Goal: Communication & Community: Answer question/provide support

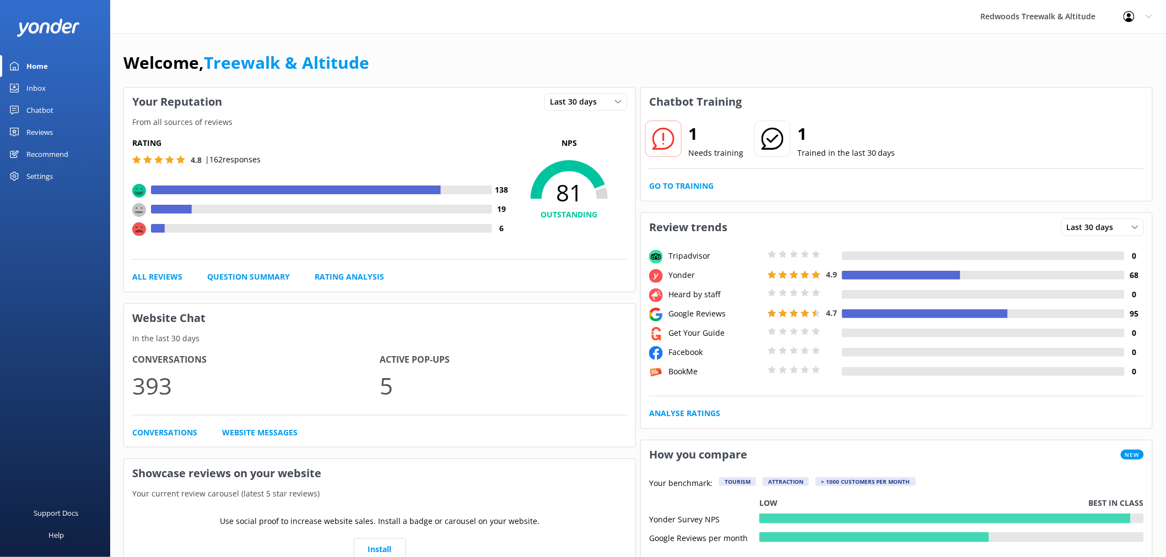
drag, startPoint x: 40, startPoint y: 131, endPoint x: 43, endPoint y: 100, distance: 31.0
click at [40, 131] on div "Reviews" at bounding box center [39, 132] width 26 height 22
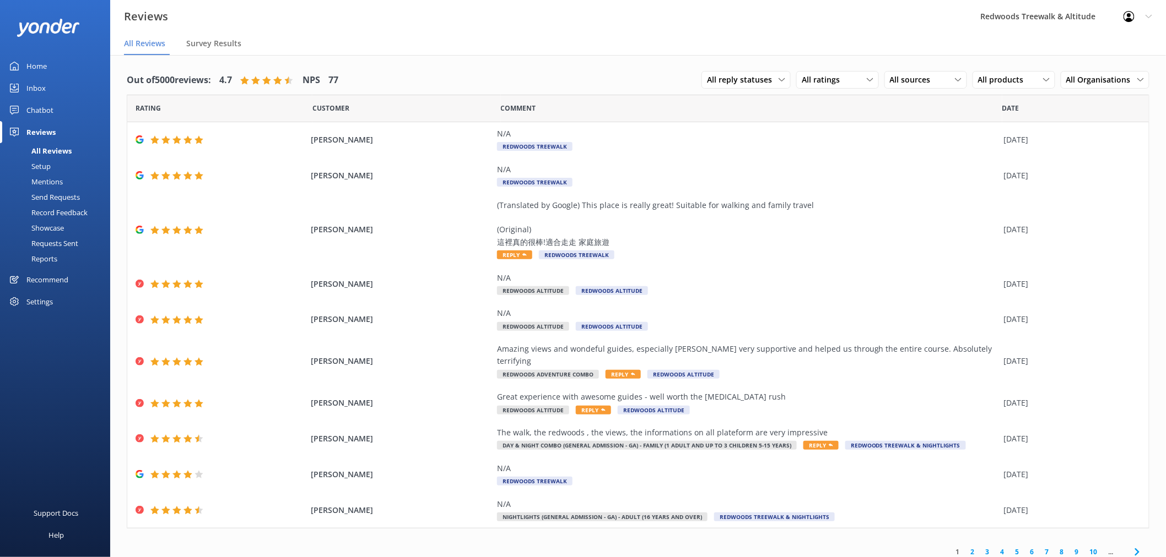
click at [47, 84] on link "Inbox" at bounding box center [55, 88] width 110 height 22
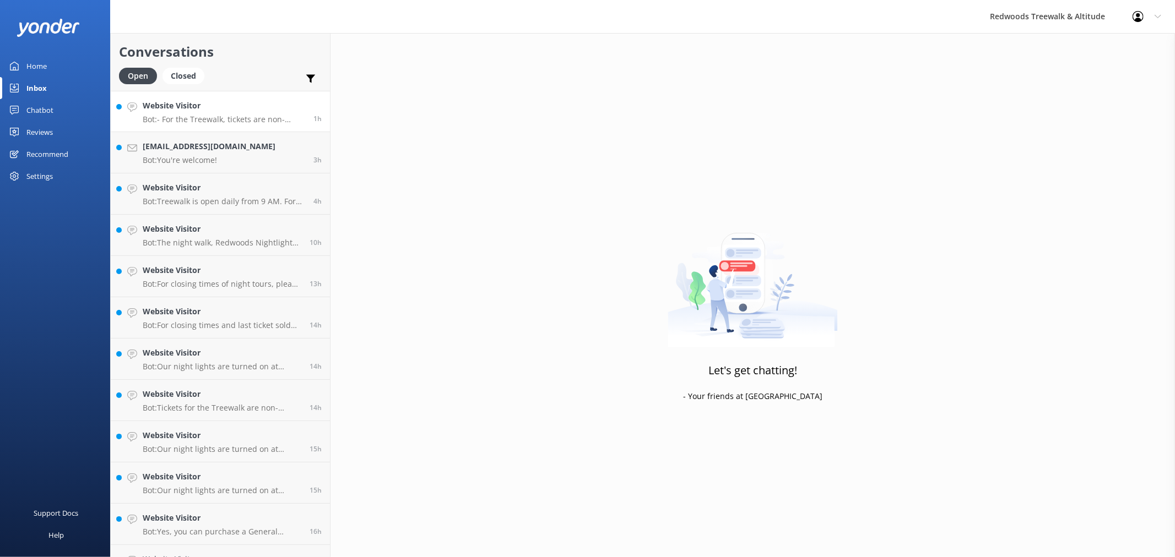
click at [223, 107] on h4 "Website Visitor" at bounding box center [224, 106] width 163 height 12
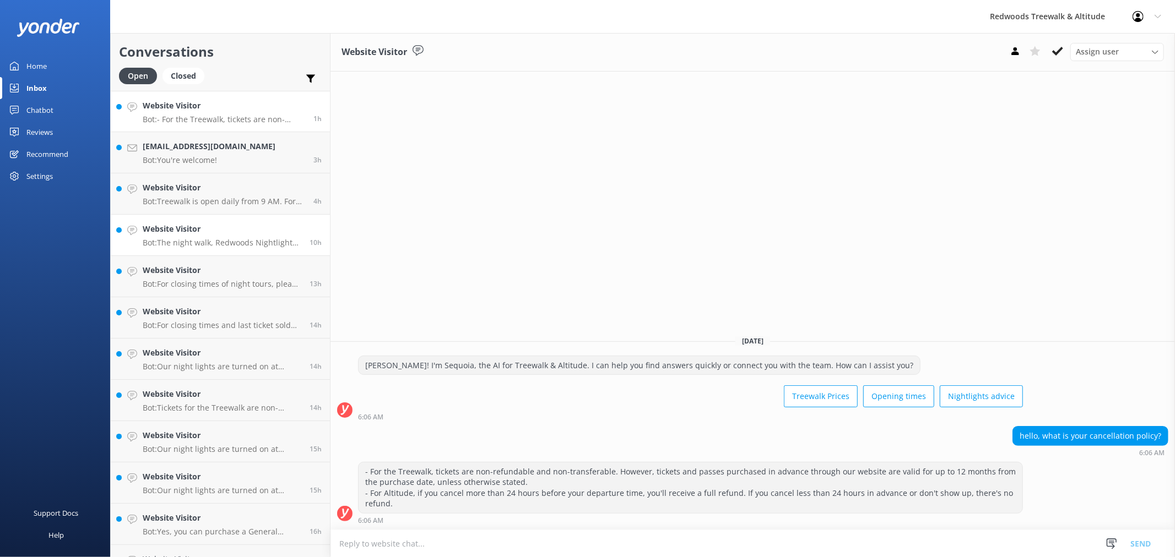
drag, startPoint x: 225, startPoint y: 191, endPoint x: 224, endPoint y: 221, distance: 30.3
click at [224, 191] on h4 "Website Visitor" at bounding box center [224, 188] width 163 height 12
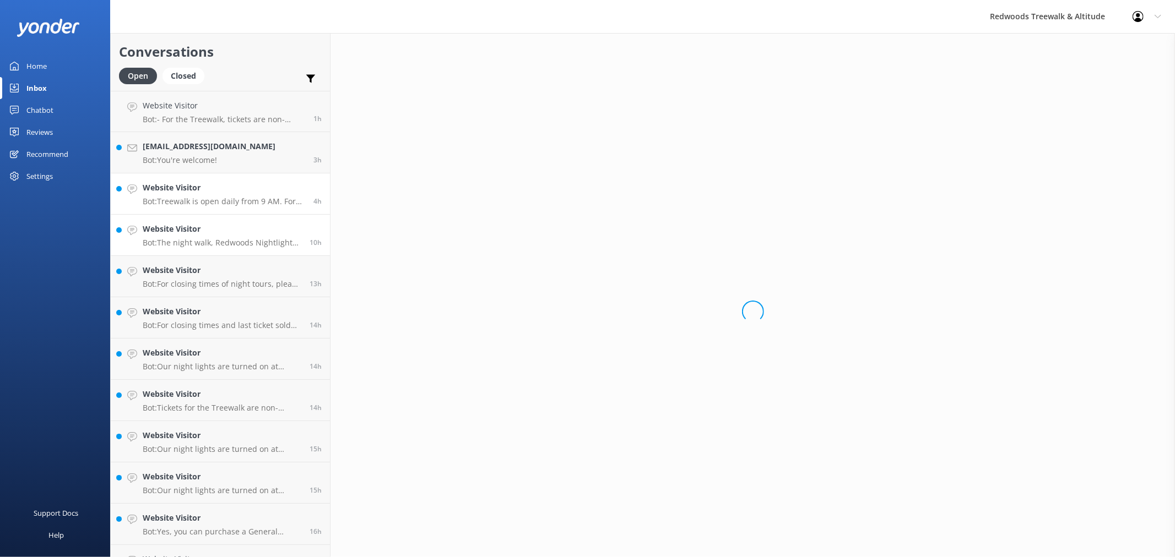
click at [222, 232] on h4 "Website Visitor" at bounding box center [222, 229] width 159 height 12
click at [219, 266] on h4 "Website Visitor" at bounding box center [222, 270] width 159 height 12
click at [215, 304] on link "Website Visitor Bot: For closing times and last ticket sold times, please check…" at bounding box center [220, 317] width 219 height 41
click at [215, 345] on link "Website Visitor Bot: Our night lights are turned on at sunset, and the night wa…" at bounding box center [220, 359] width 219 height 41
click at [218, 386] on link "Website Visitor Bot: Tickets for the Treewalk are non-refundable and non-transf…" at bounding box center [220, 400] width 219 height 41
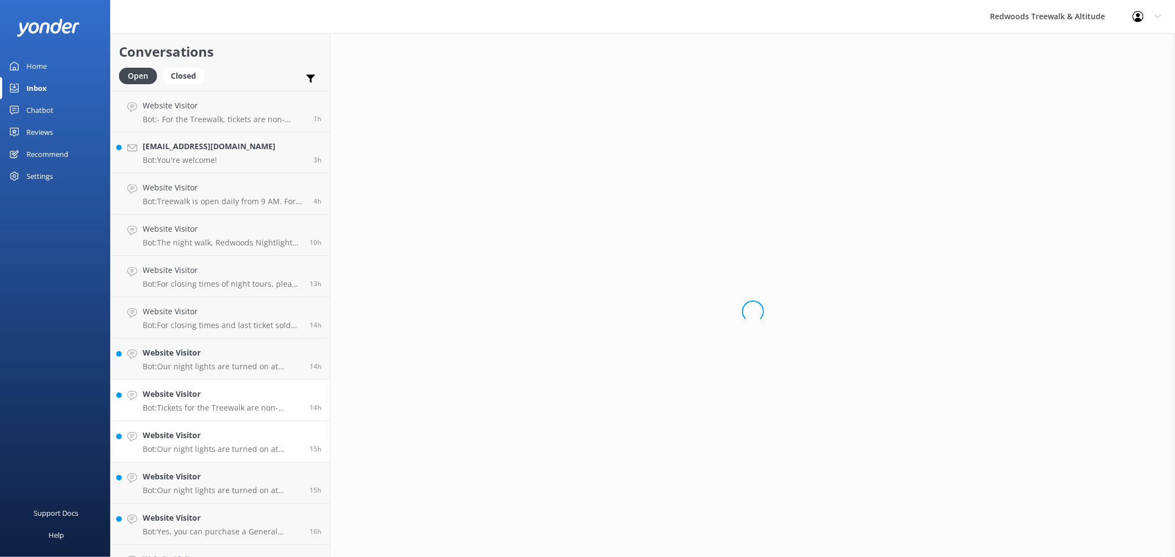
click at [214, 431] on h4 "Website Visitor" at bounding box center [222, 436] width 159 height 12
click at [207, 467] on link "Website Visitor Bot: Our night lights are turned on at sunset, and the night wa…" at bounding box center [220, 483] width 219 height 41
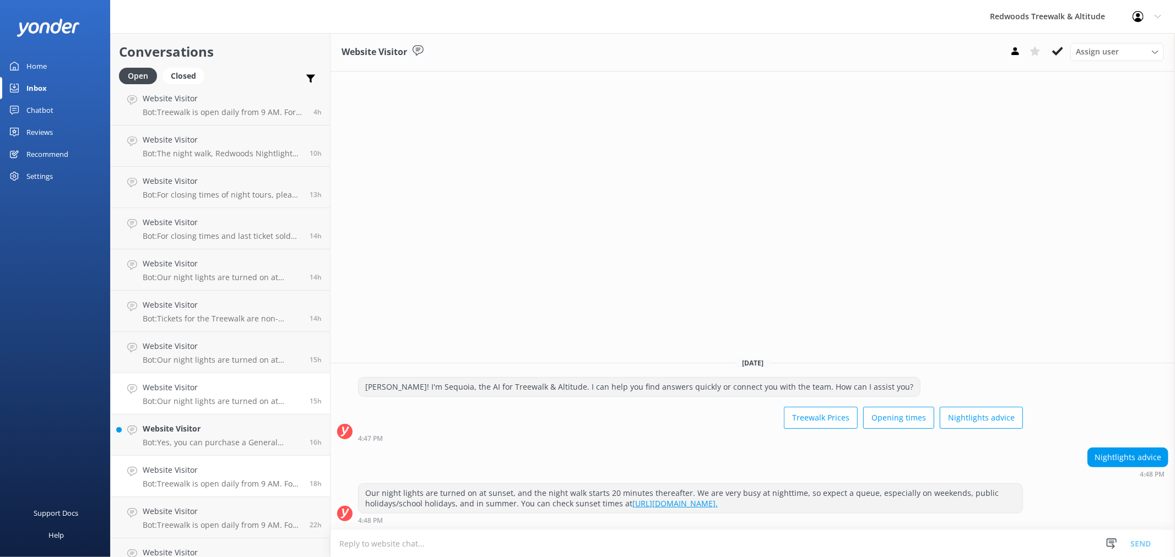
scroll to position [122, 0]
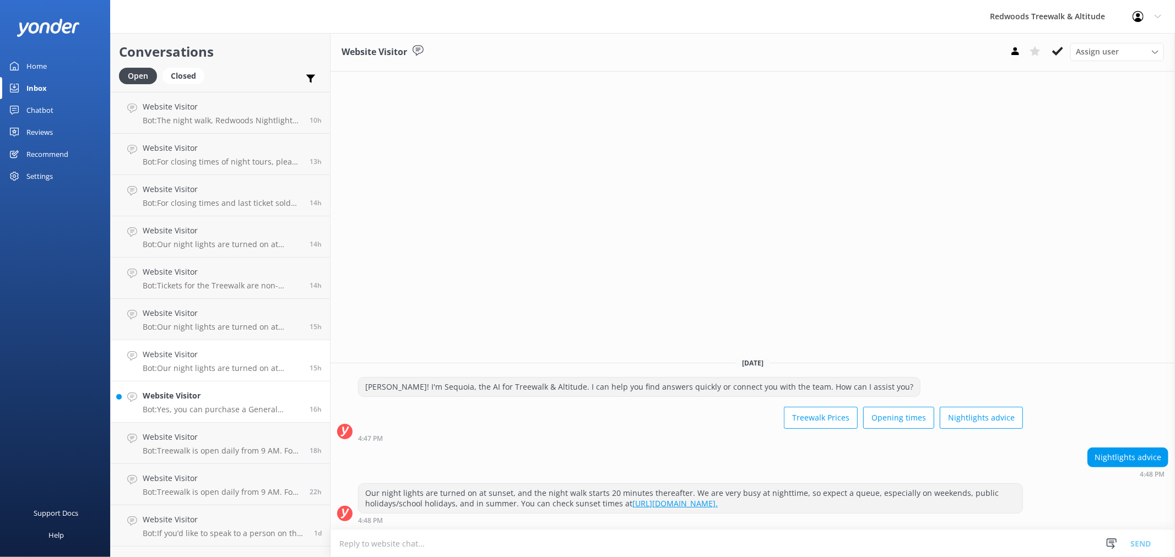
click at [206, 398] on h4 "Website Visitor" at bounding box center [222, 396] width 159 height 12
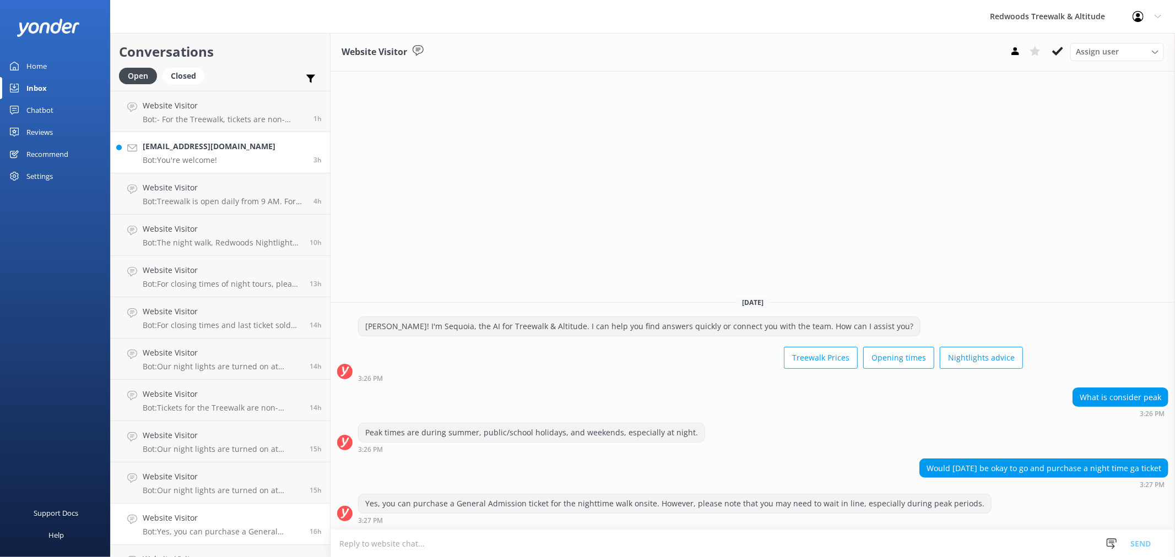
click at [237, 144] on link "[EMAIL_ADDRESS][DOMAIN_NAME] Bot: You're welcome! 3h" at bounding box center [220, 152] width 219 height 41
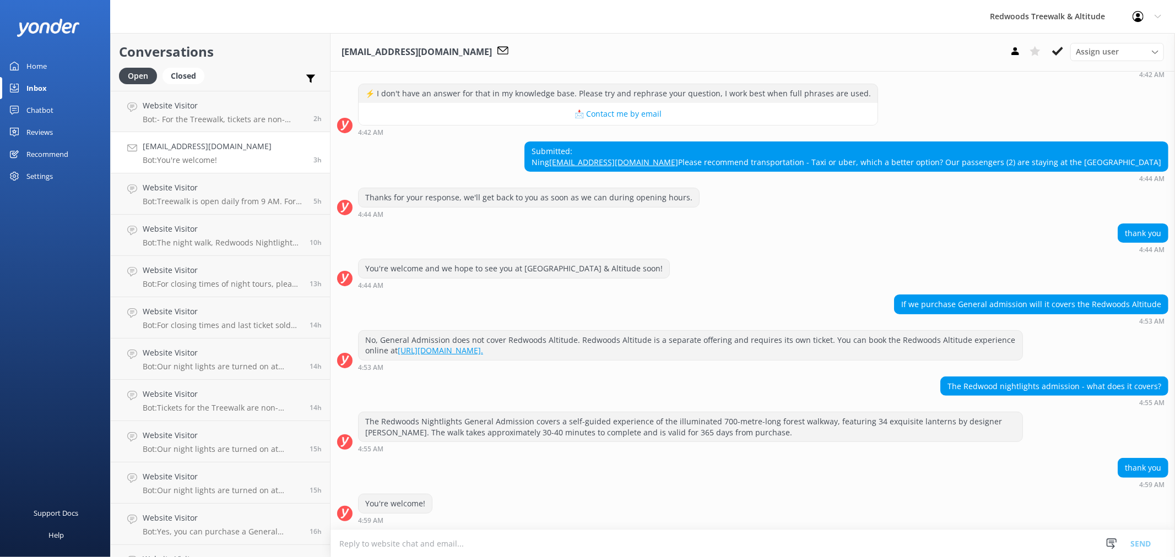
scroll to position [216, 0]
click at [53, 59] on link "Home" at bounding box center [55, 66] width 110 height 22
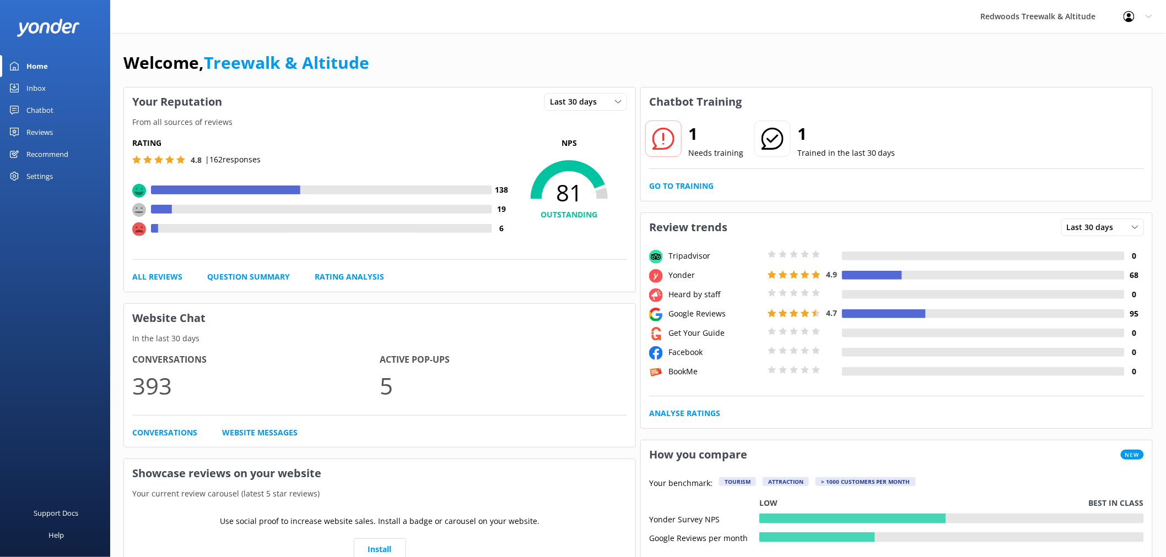
click at [50, 133] on div "Reviews" at bounding box center [39, 132] width 26 height 22
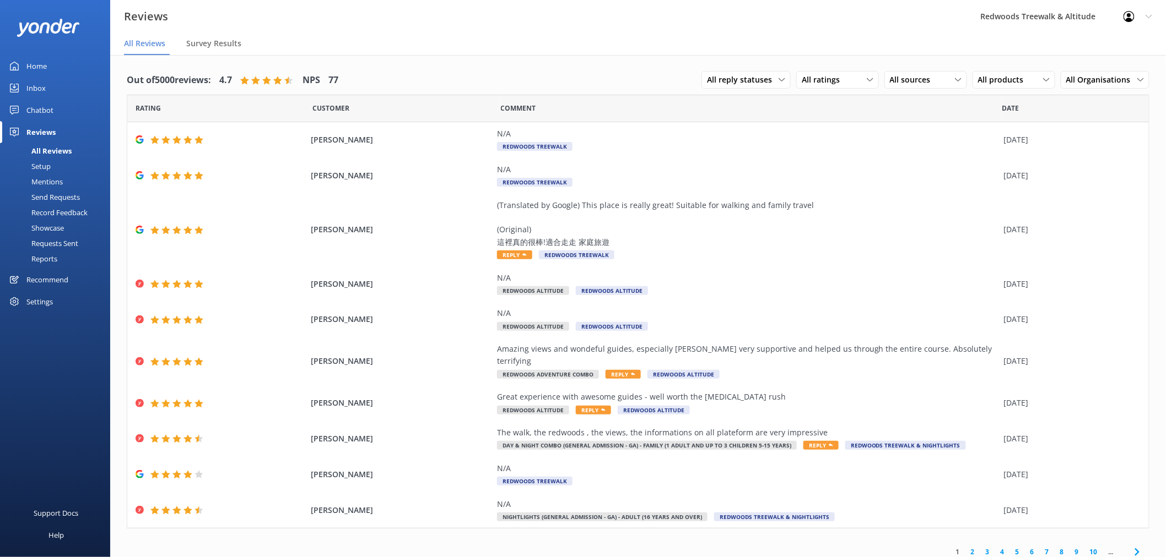
click at [51, 113] on div "Chatbot" at bounding box center [39, 110] width 27 height 22
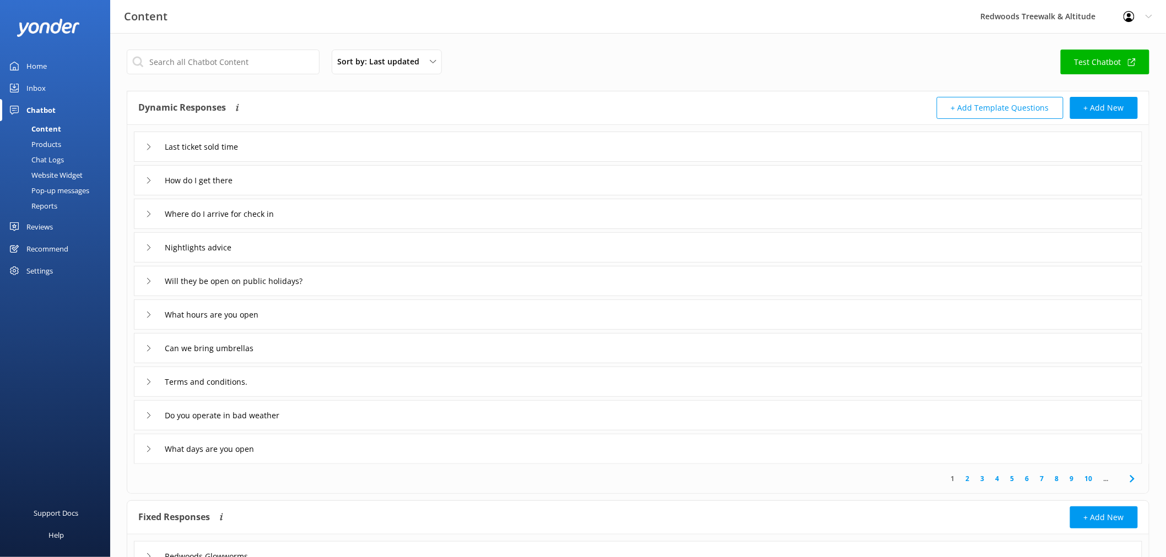
click at [41, 85] on div "Inbox" at bounding box center [35, 88] width 19 height 22
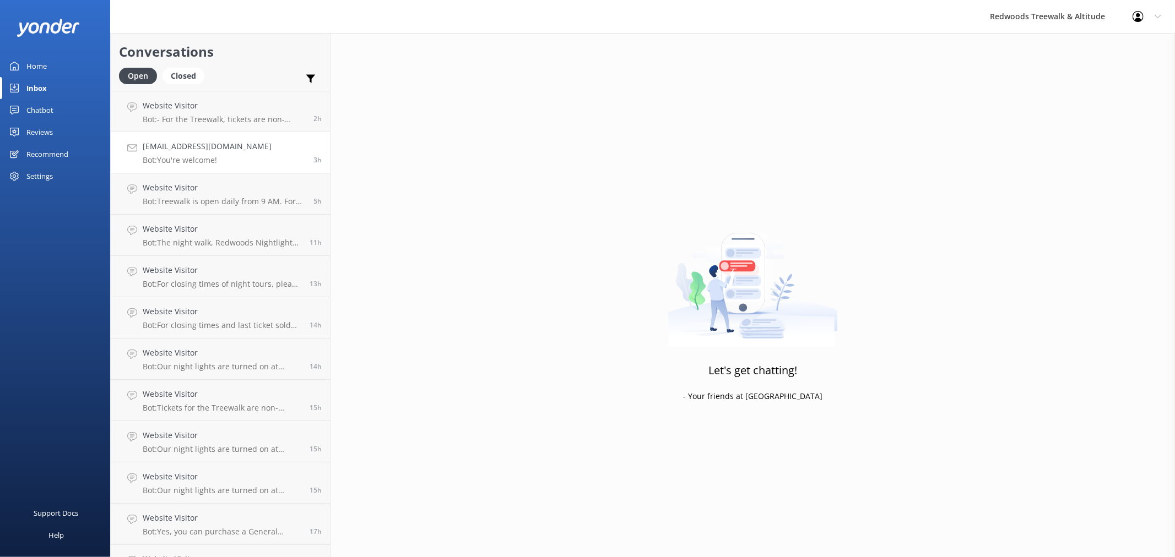
click at [242, 153] on link "[EMAIL_ADDRESS][DOMAIN_NAME] Bot: You're welcome! 3h" at bounding box center [220, 152] width 219 height 41
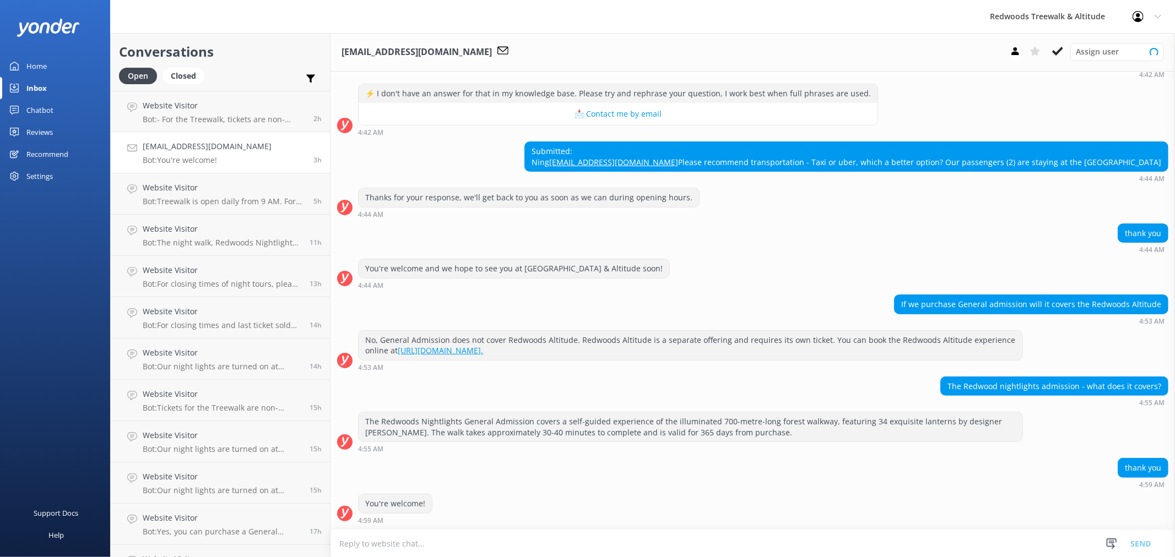
scroll to position [216, 0]
click at [53, 66] on link "Home" at bounding box center [55, 66] width 110 height 22
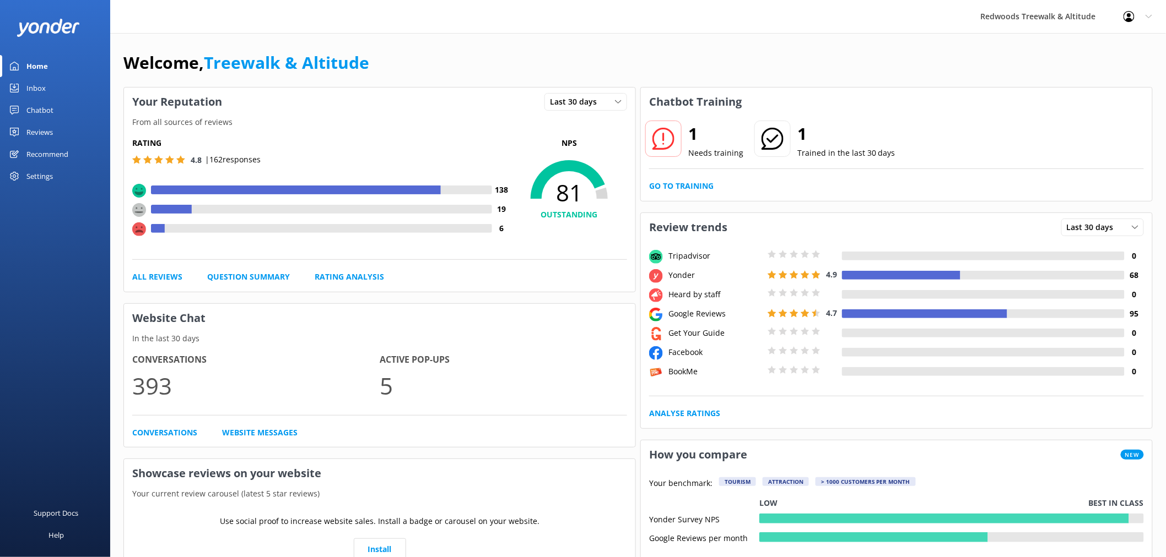
click at [51, 101] on div "Chatbot" at bounding box center [39, 110] width 27 height 22
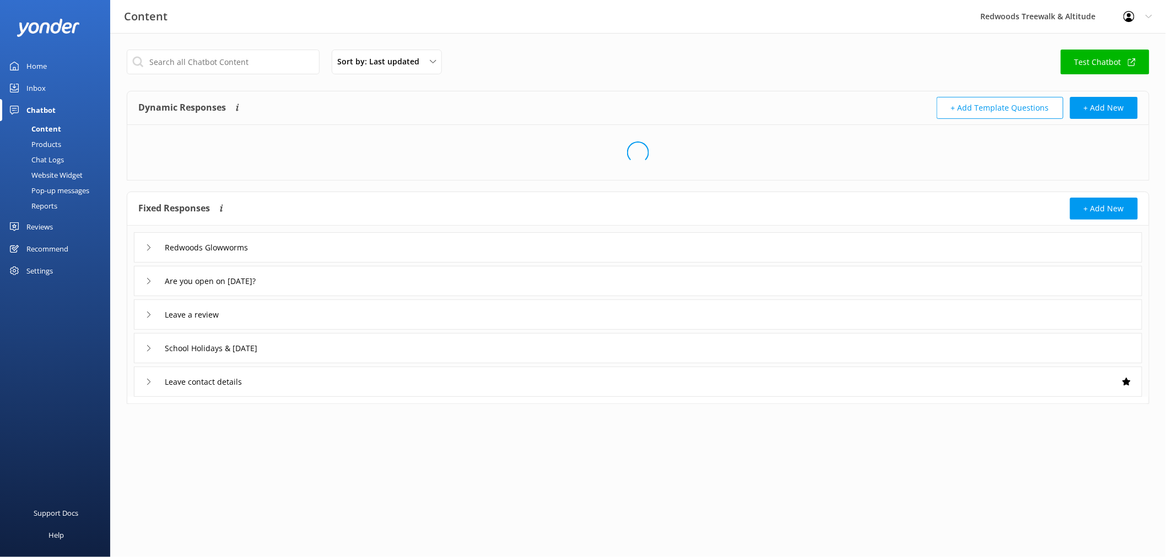
click at [47, 92] on link "Inbox" at bounding box center [55, 88] width 110 height 22
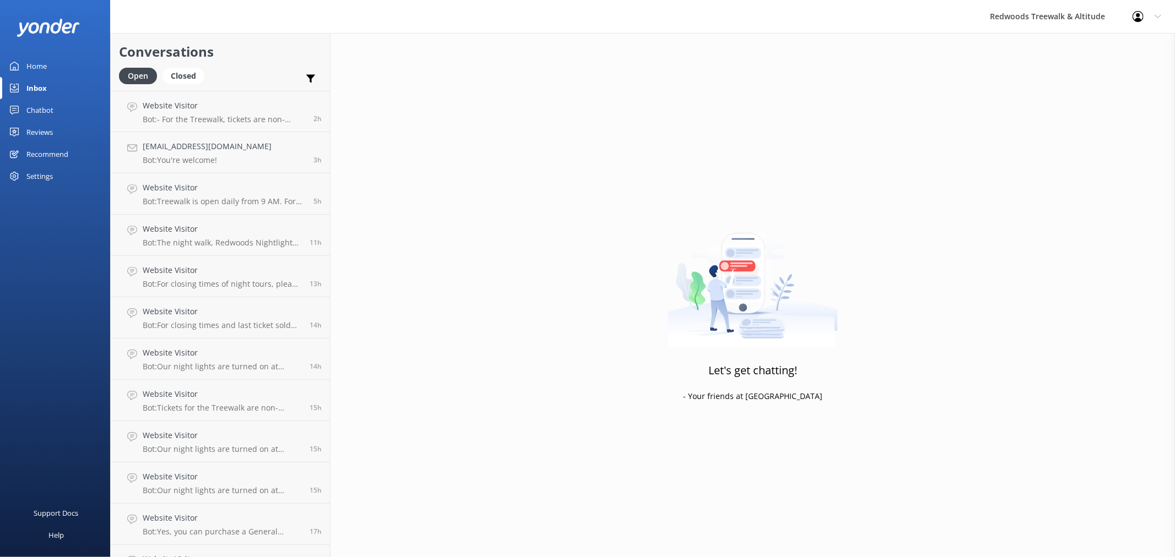
click at [47, 61] on link "Home" at bounding box center [55, 66] width 110 height 22
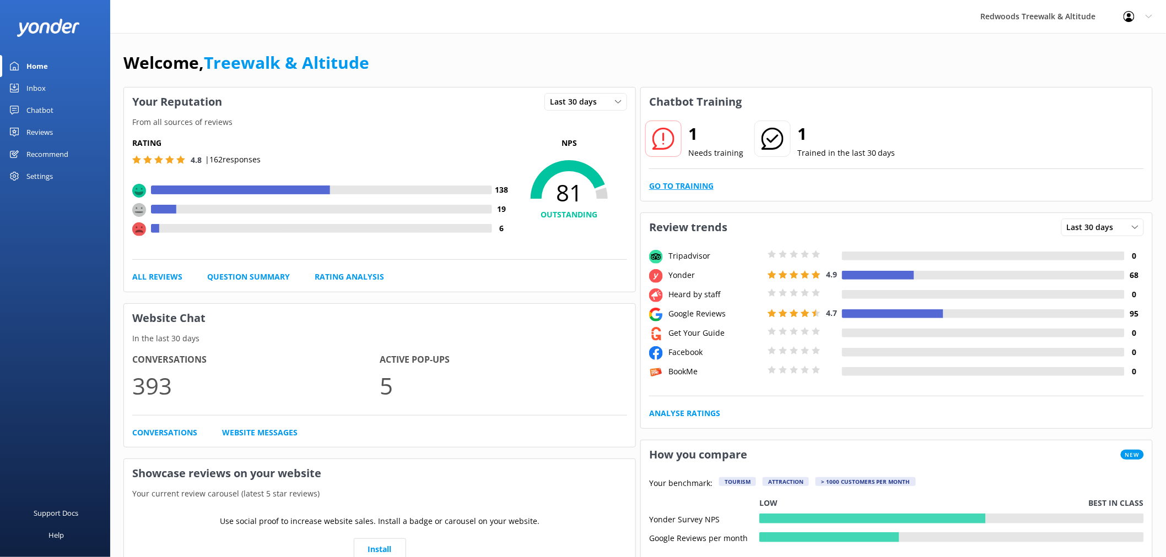
click at [669, 184] on link "Go to Training" at bounding box center [681, 186] width 64 height 12
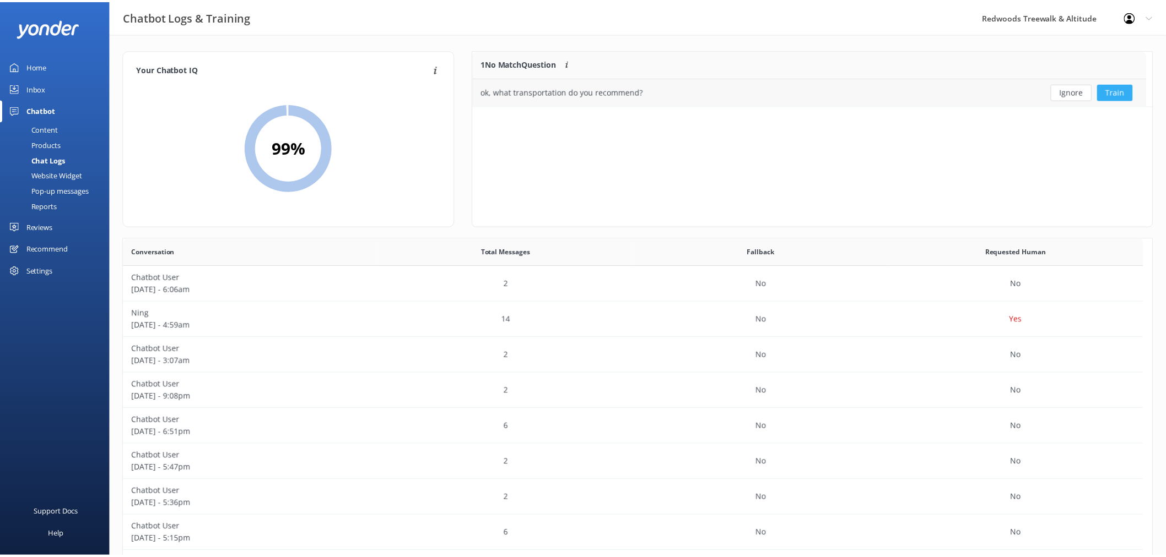
scroll to position [46, 669]
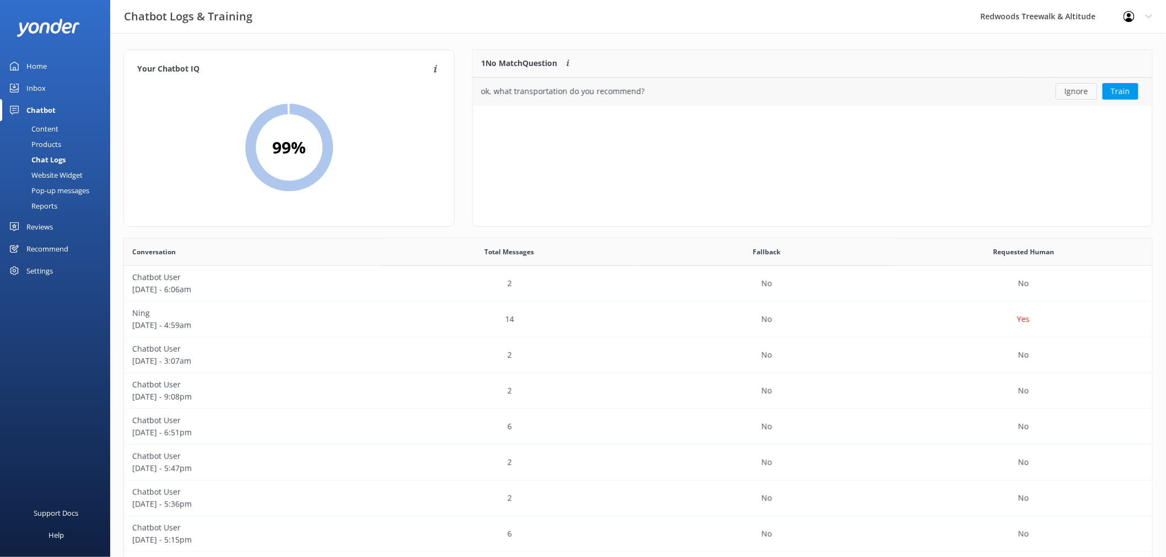
click at [1073, 90] on button "Ignore" at bounding box center [1075, 91] width 41 height 17
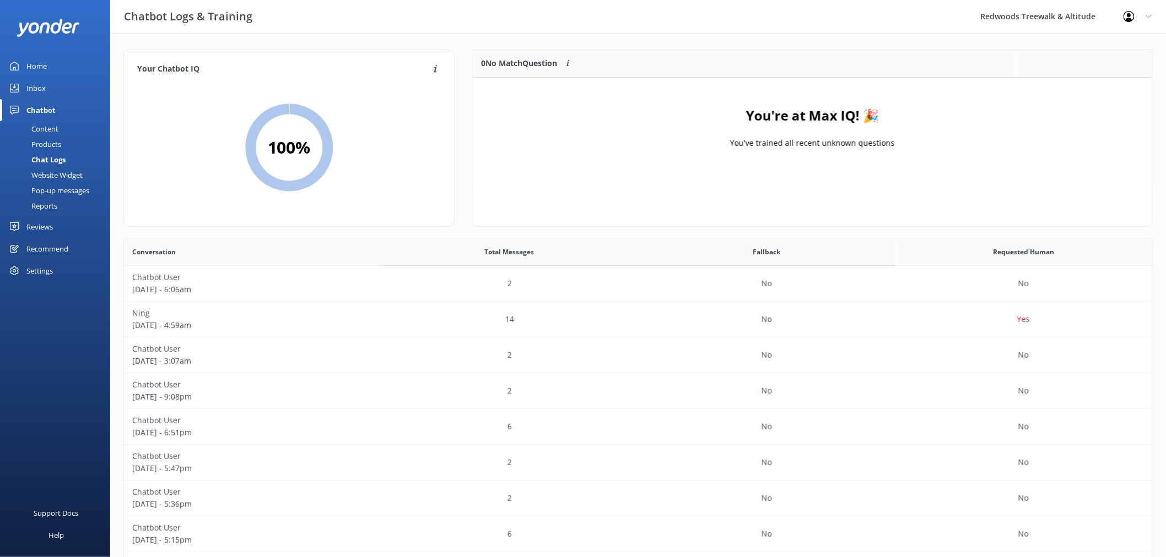
click at [58, 67] on link "Home" at bounding box center [55, 66] width 110 height 22
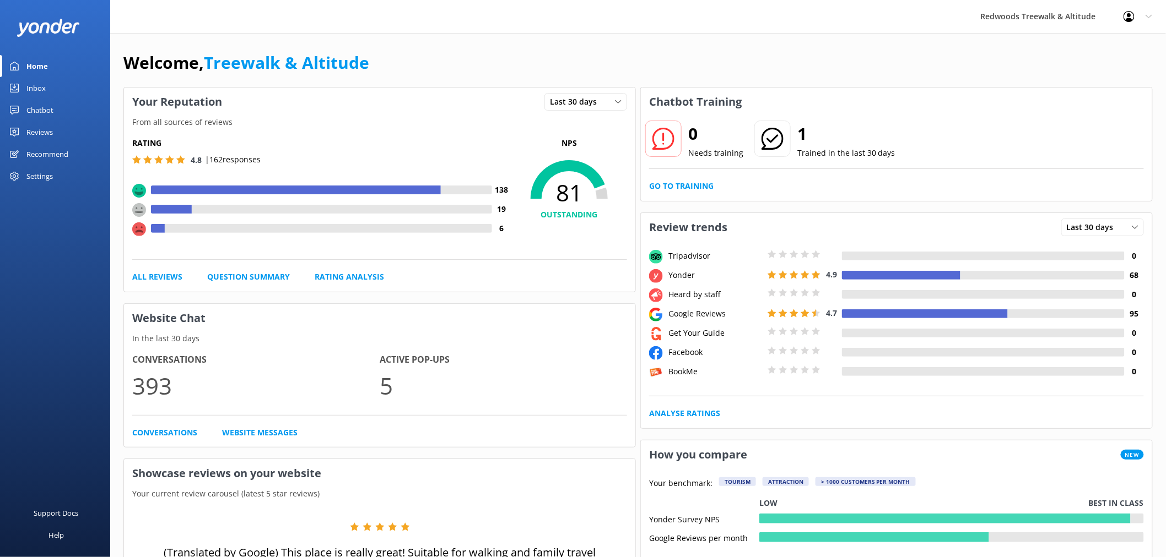
click at [48, 133] on div "Reviews" at bounding box center [39, 132] width 26 height 22
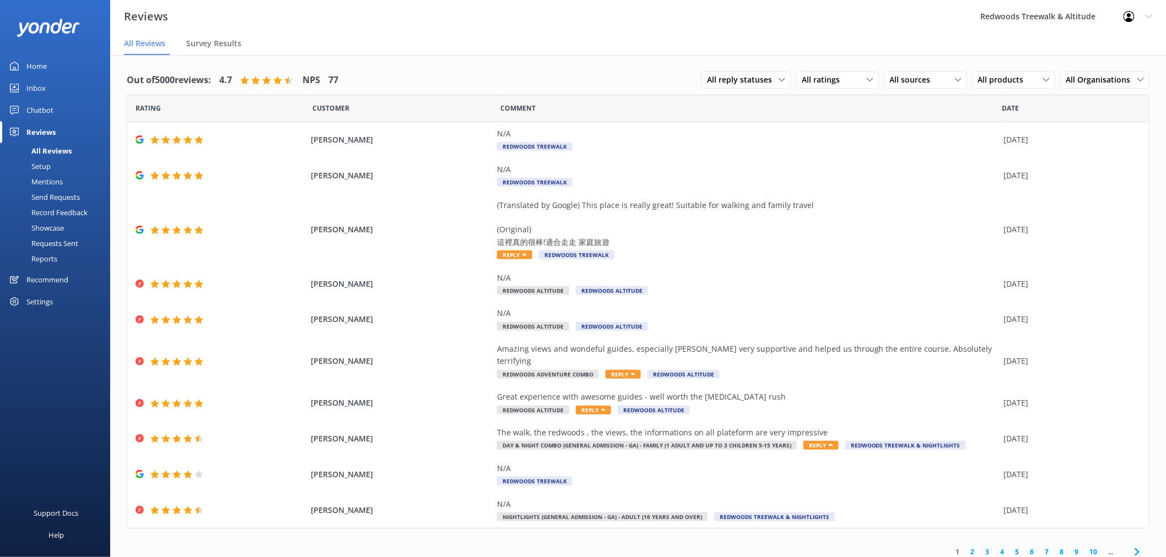
click at [48, 76] on link "Home" at bounding box center [55, 66] width 110 height 22
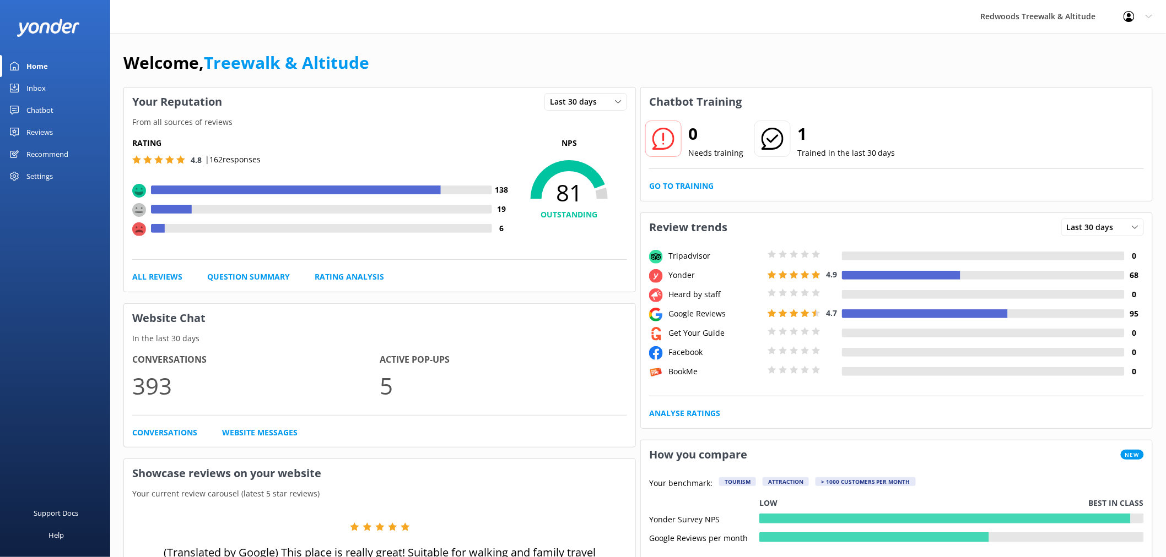
click at [69, 134] on link "Reviews" at bounding box center [55, 132] width 110 height 22
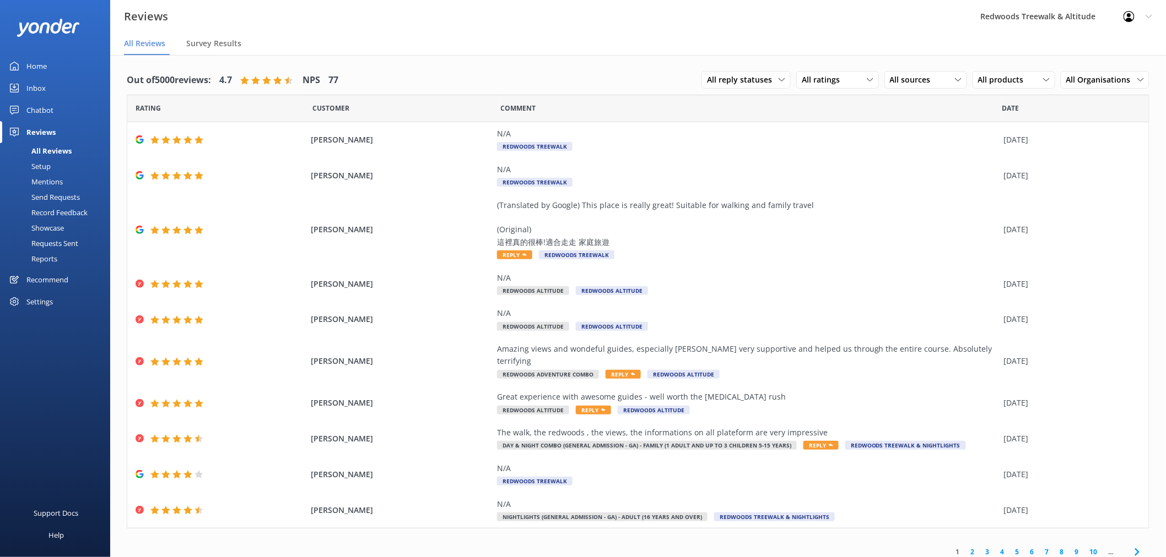
click at [59, 83] on link "Inbox" at bounding box center [55, 88] width 110 height 22
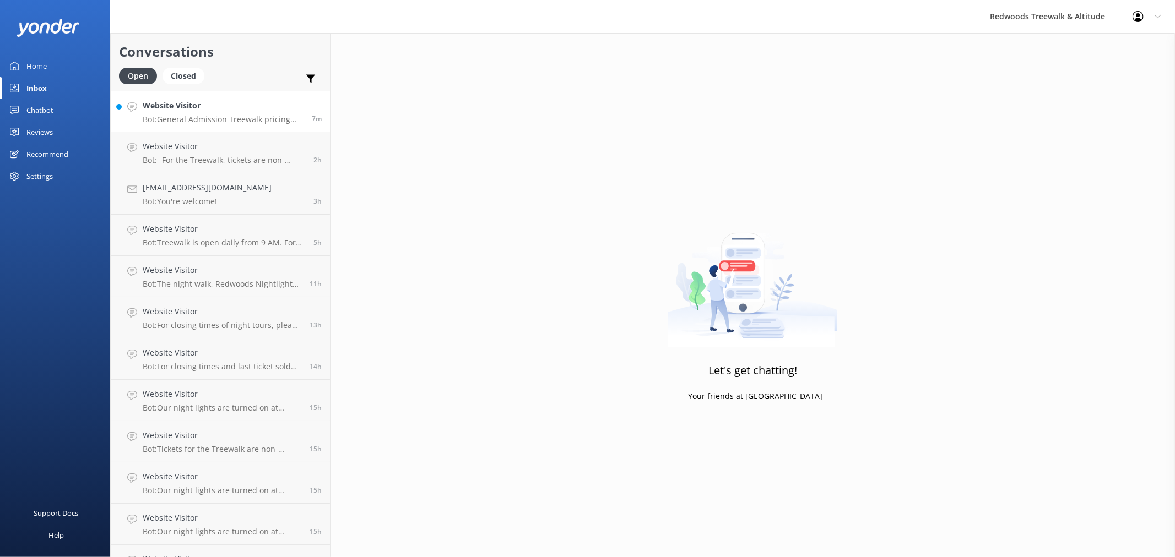
click at [251, 112] on h4 "Website Visitor" at bounding box center [223, 106] width 161 height 12
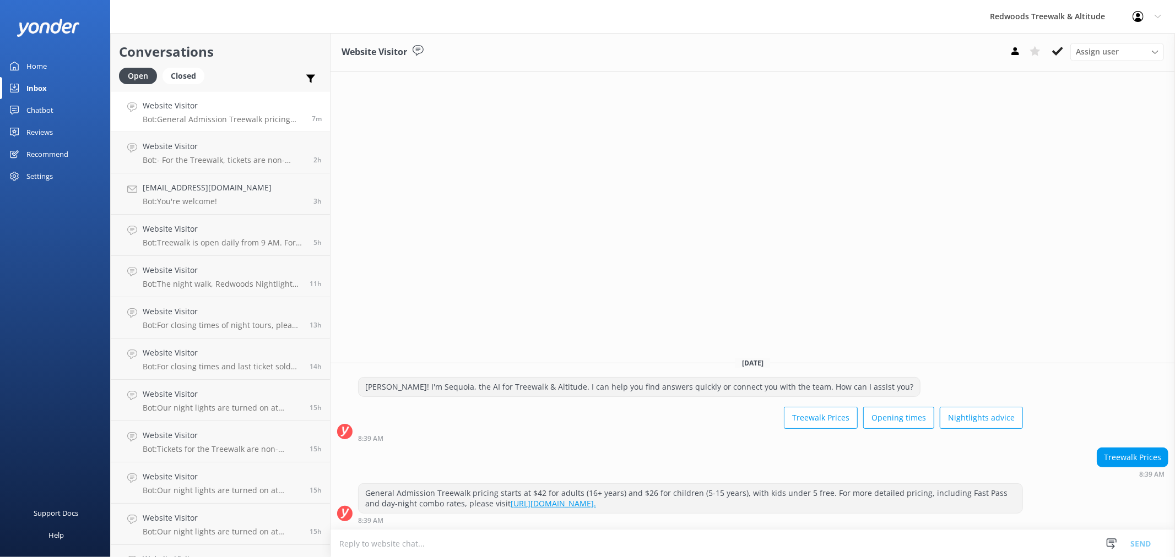
click at [46, 62] on div "Home" at bounding box center [36, 66] width 20 height 22
